Goal: Find specific page/section: Find specific page/section

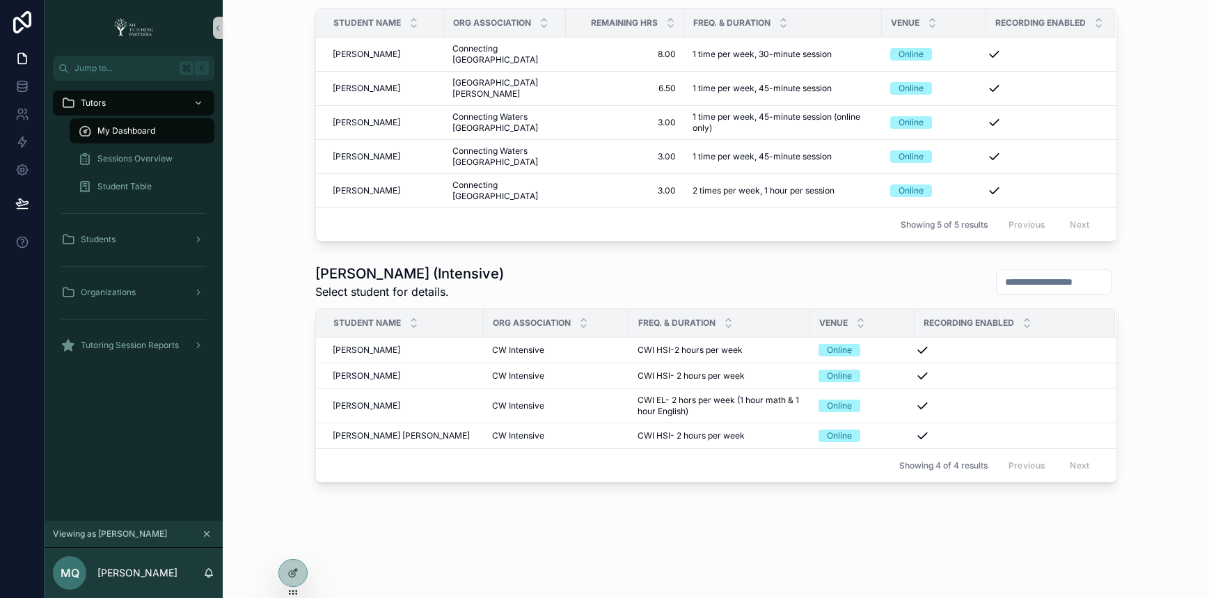
scroll to position [733, 0]
click at [294, 538] on icon at bounding box center [293, 543] width 11 height 11
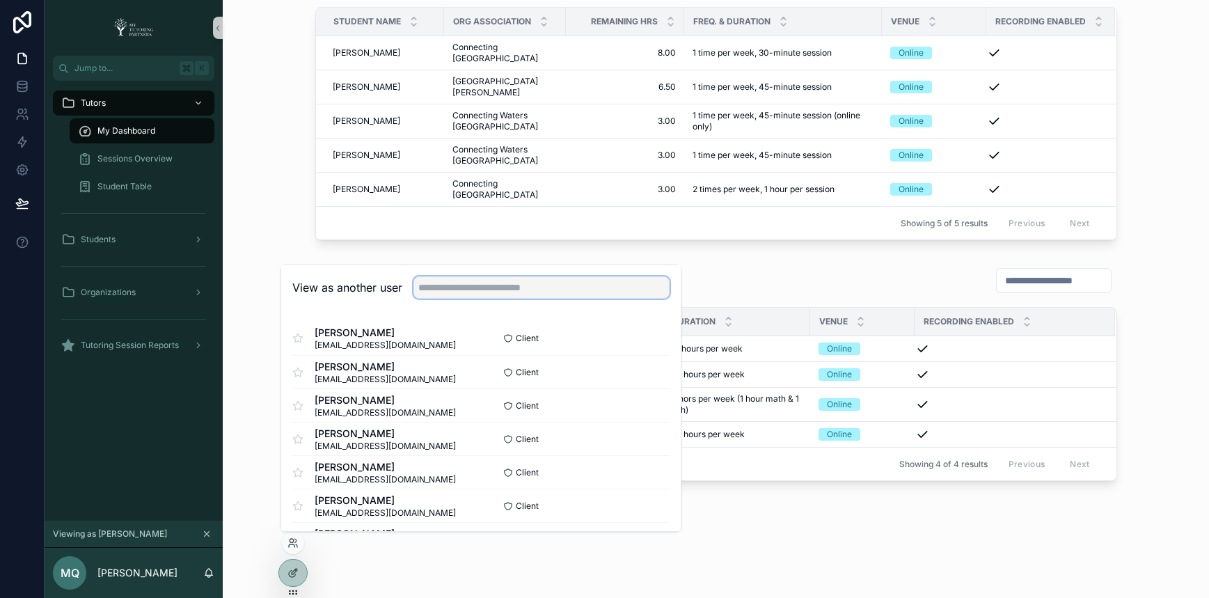
click at [506, 291] on input "text" at bounding box center [542, 287] width 256 height 22
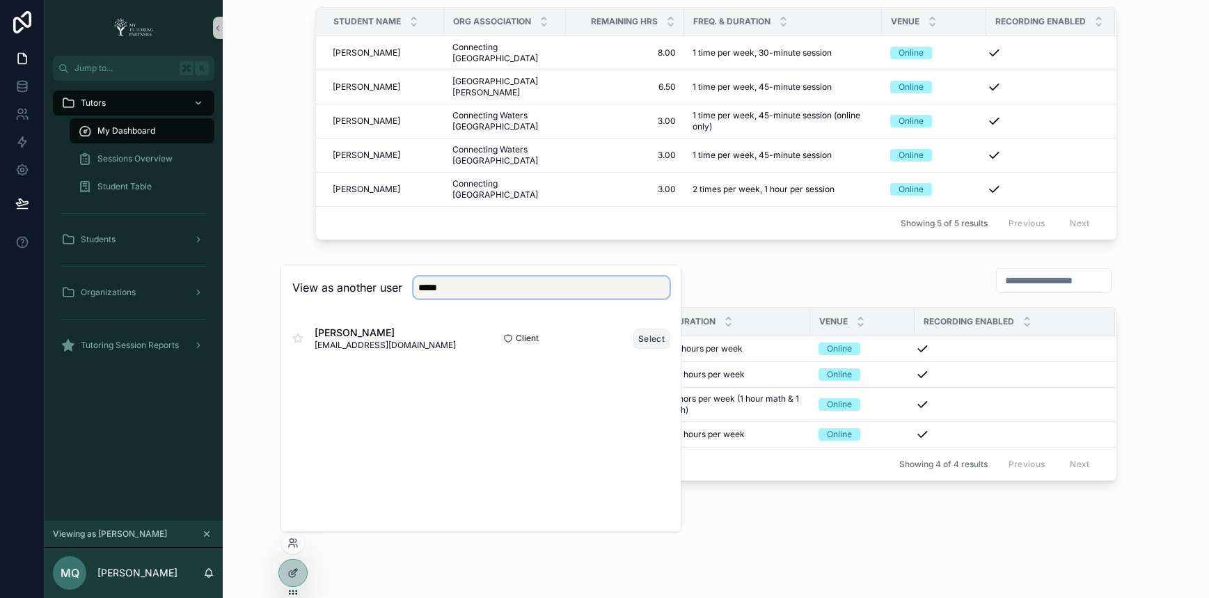
type input "*****"
click at [655, 341] on button "Select" at bounding box center [652, 339] width 36 height 20
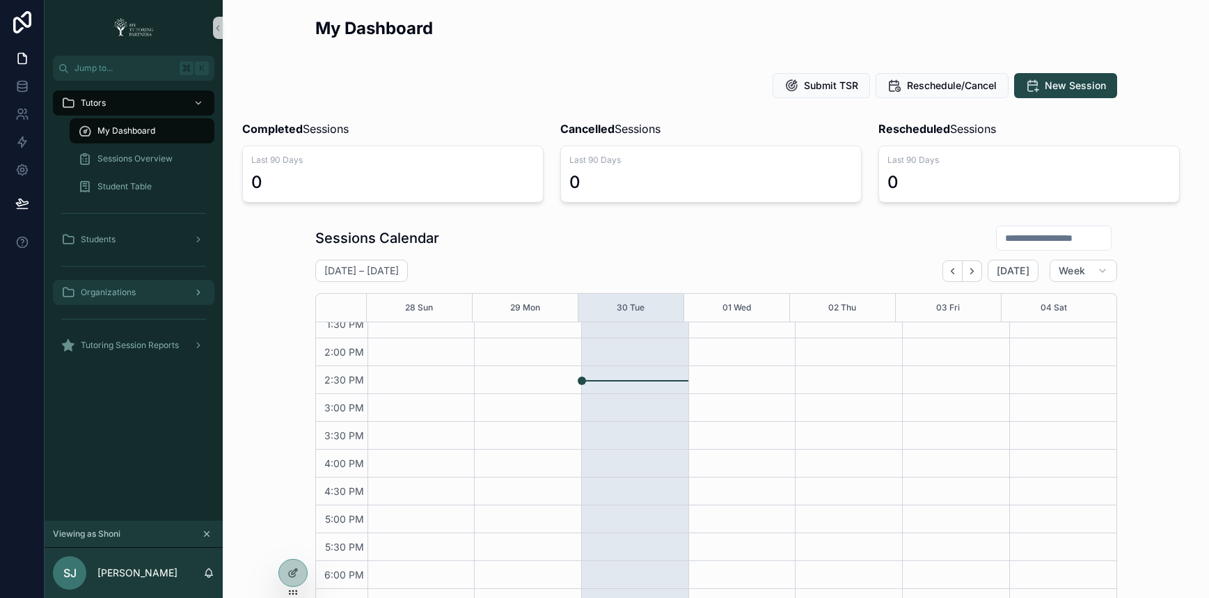
click at [169, 298] on div "Organizations" at bounding box center [133, 292] width 145 height 22
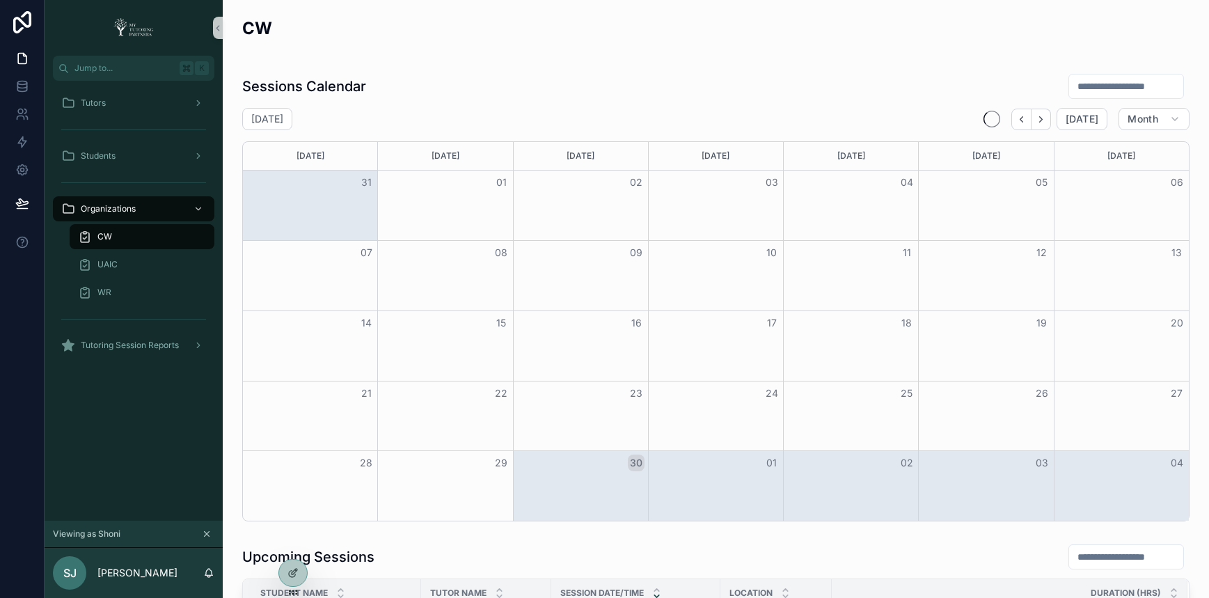
click at [178, 240] on div "CW" at bounding box center [142, 237] width 128 height 22
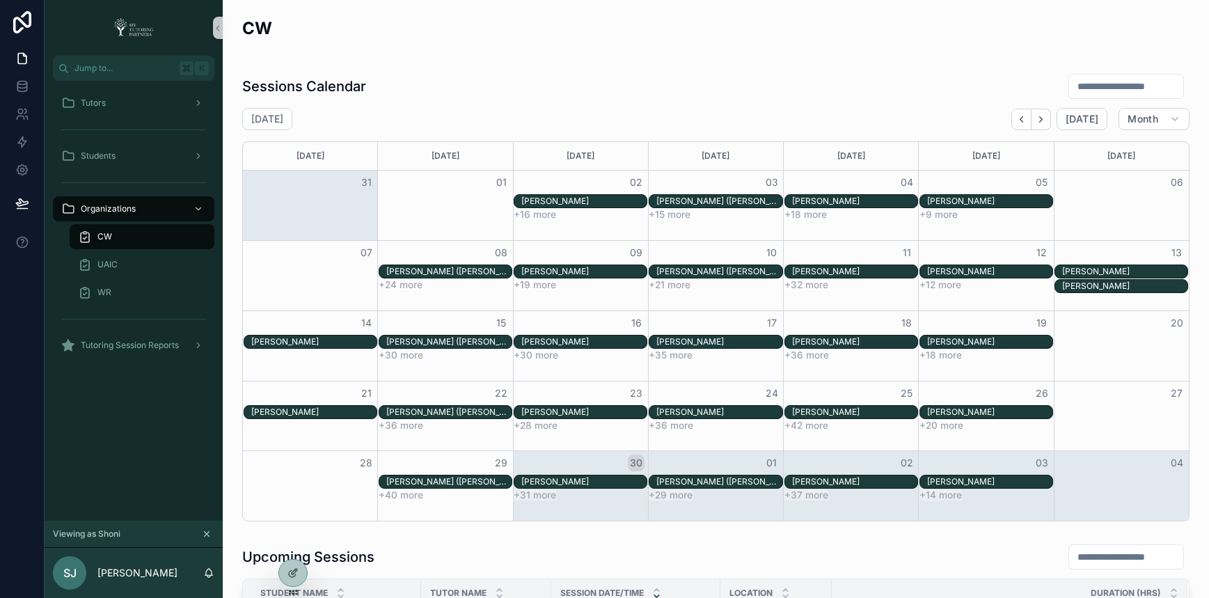
click at [1111, 85] on input "scrollable content" at bounding box center [1127, 86] width 114 height 19
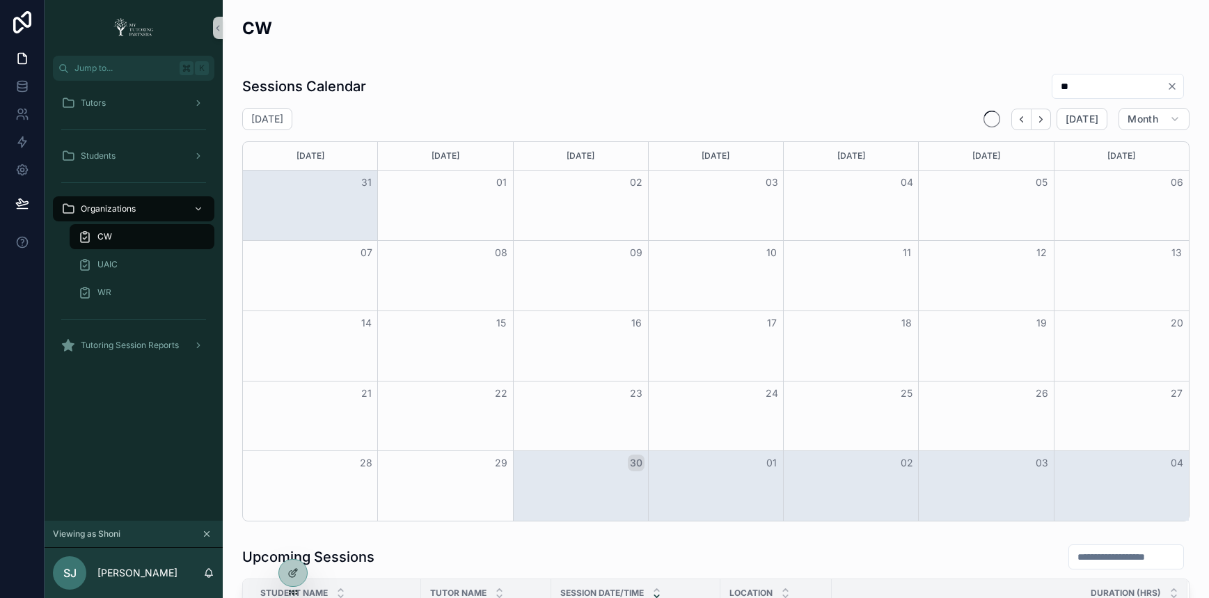
type input "*"
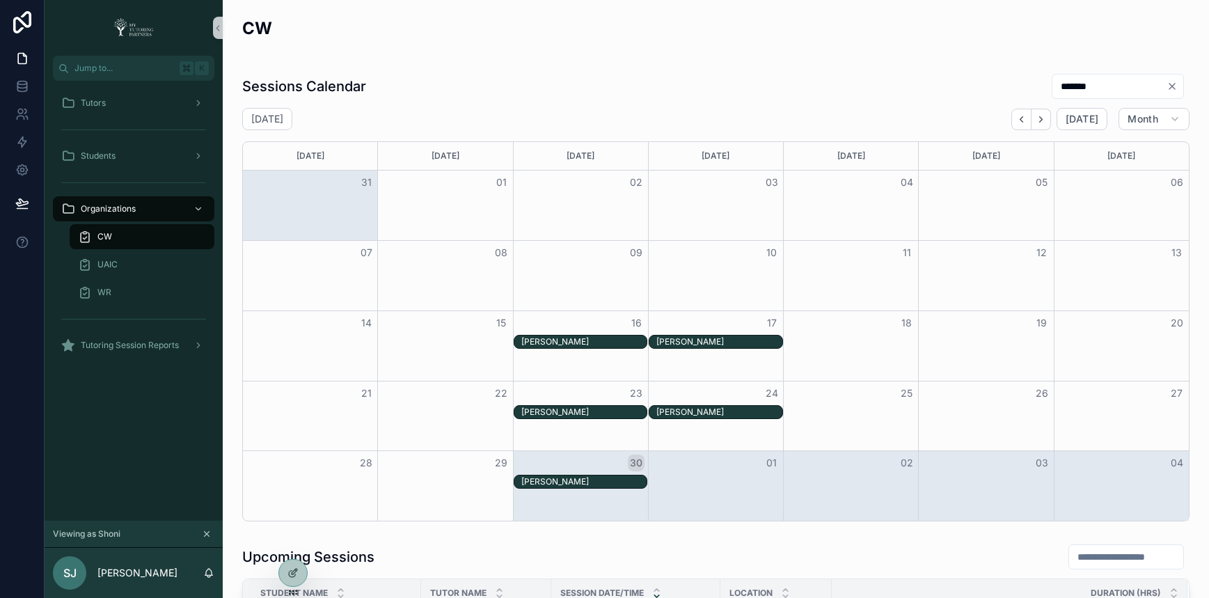
scroll to position [226, 0]
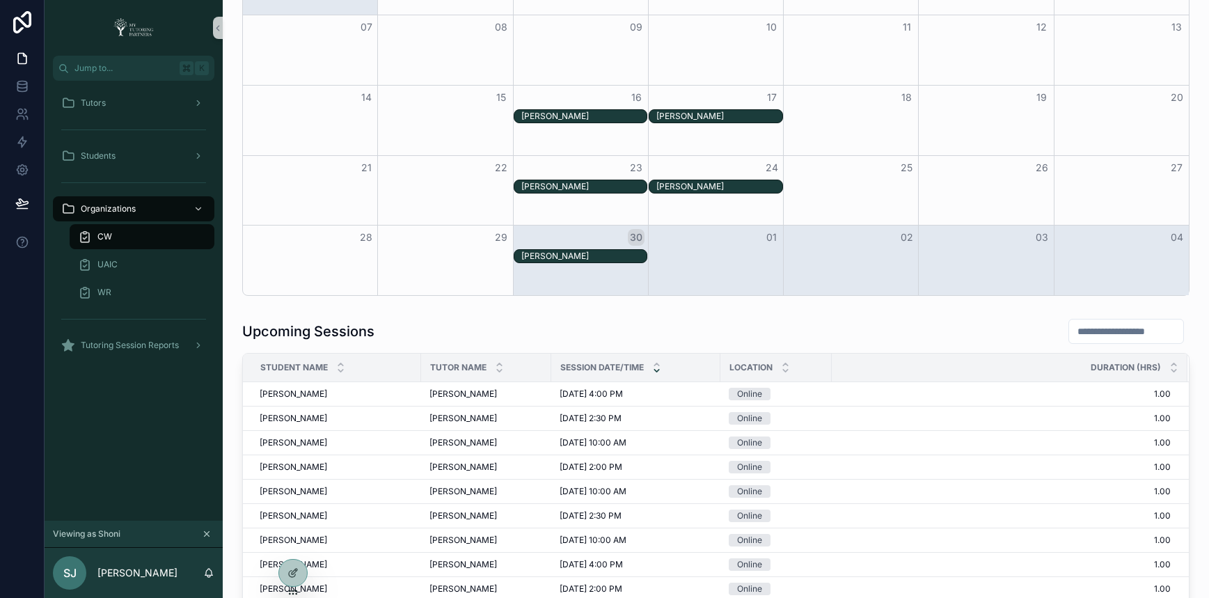
click at [621, 256] on div "[PERSON_NAME]" at bounding box center [584, 256] width 125 height 11
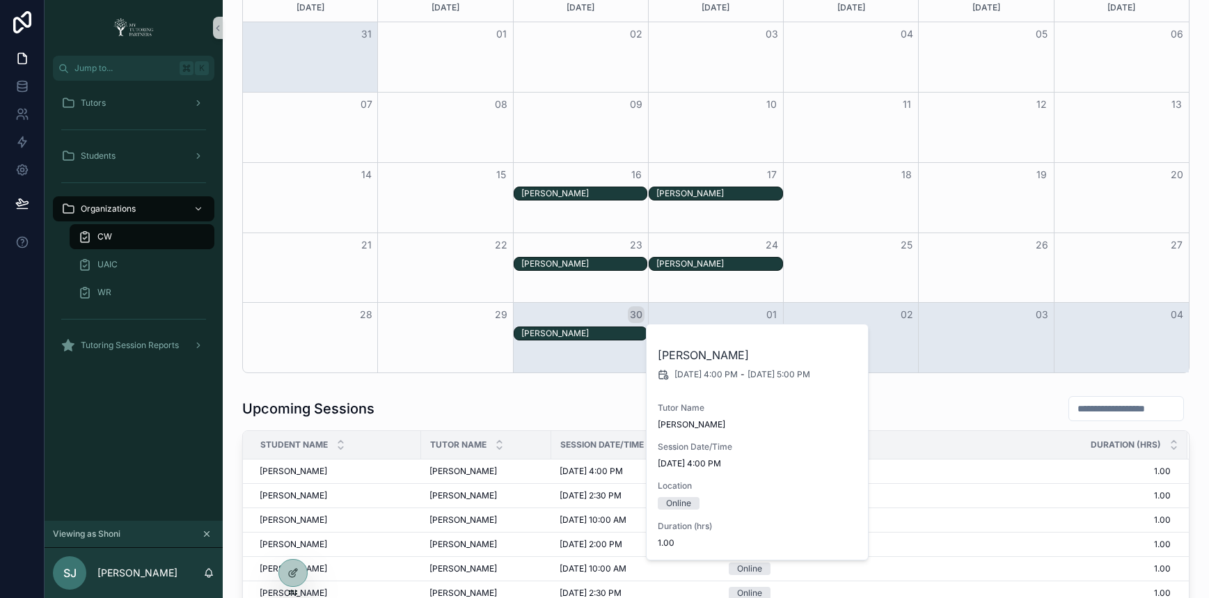
scroll to position [0, 0]
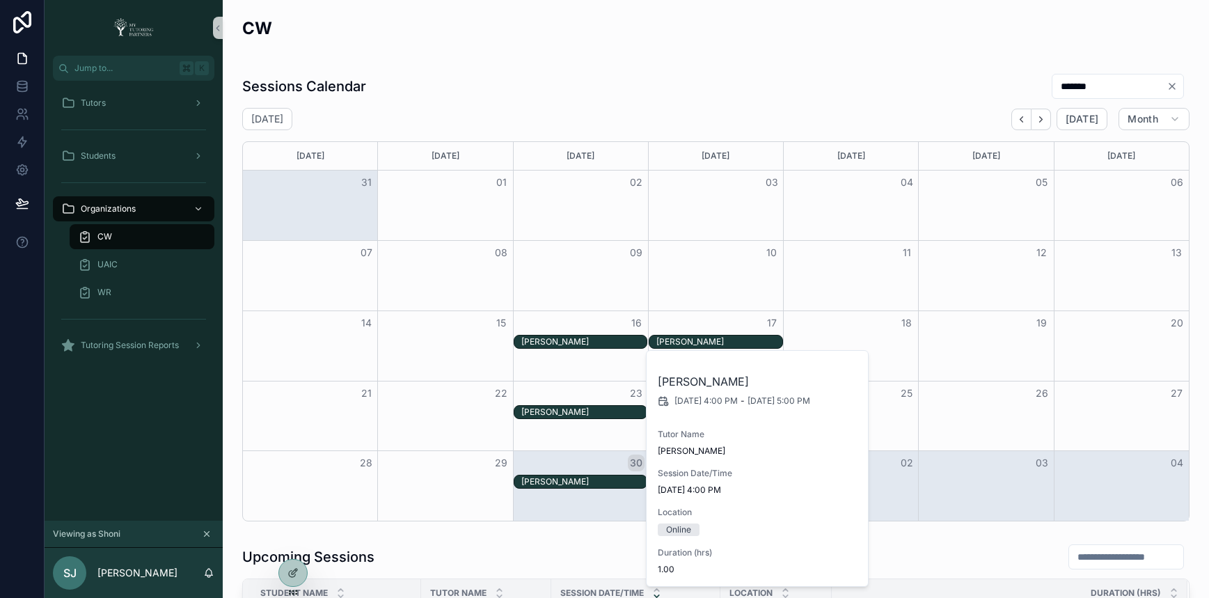
click at [1053, 86] on input "*******" at bounding box center [1110, 86] width 114 height 19
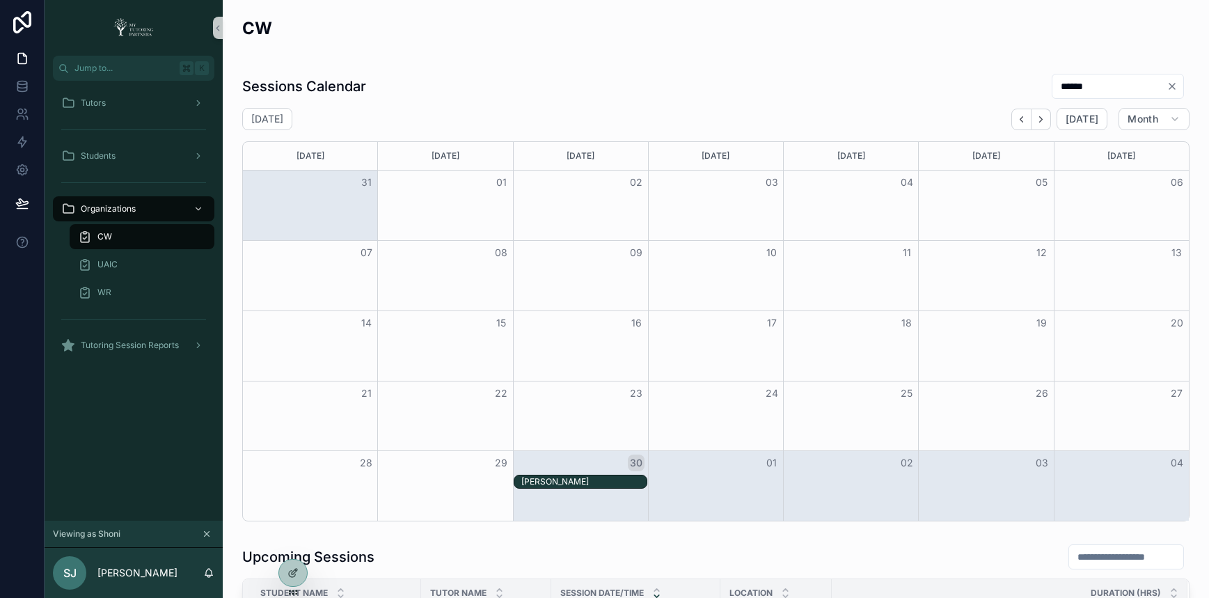
type input "******"
click at [574, 485] on div "[PERSON_NAME]" at bounding box center [584, 481] width 125 height 11
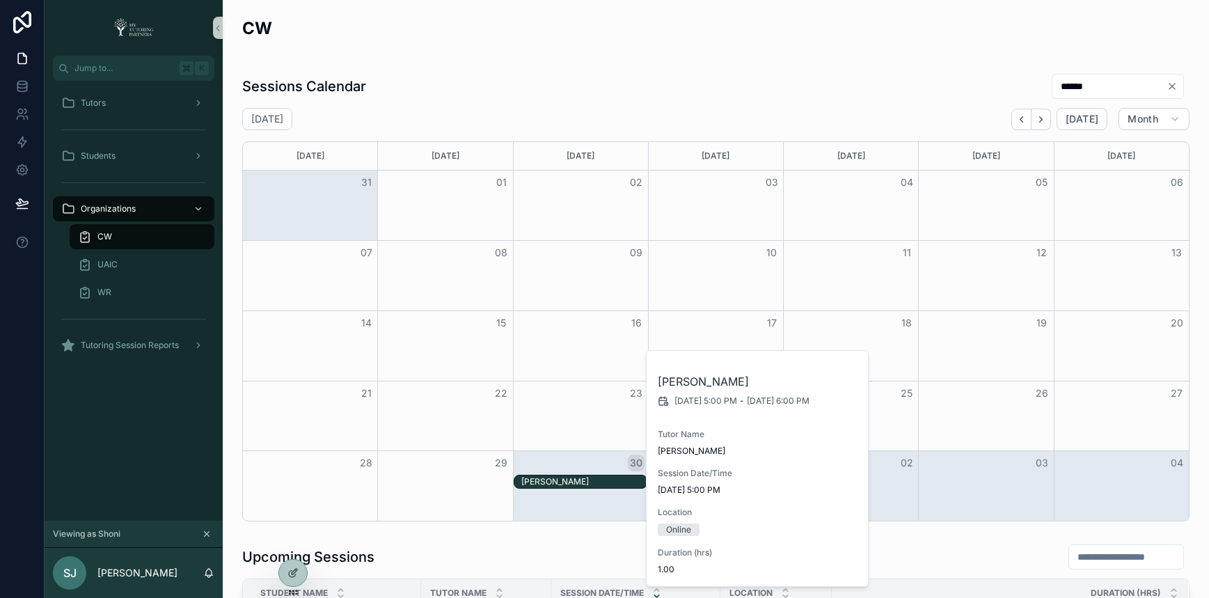
click at [663, 114] on div "[DATE] [DATE] Month" at bounding box center [716, 119] width 948 height 22
